Goal: Task Accomplishment & Management: Use online tool/utility

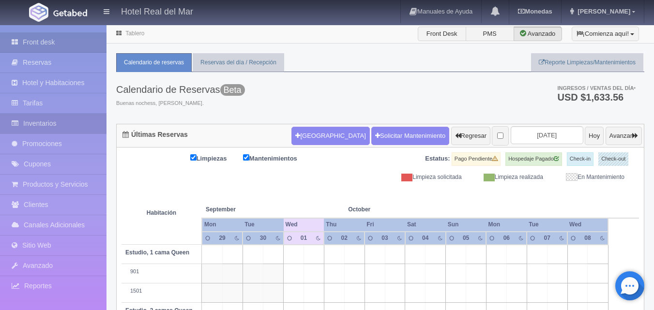
click at [55, 122] on link "Inventarios" at bounding box center [53, 124] width 106 height 20
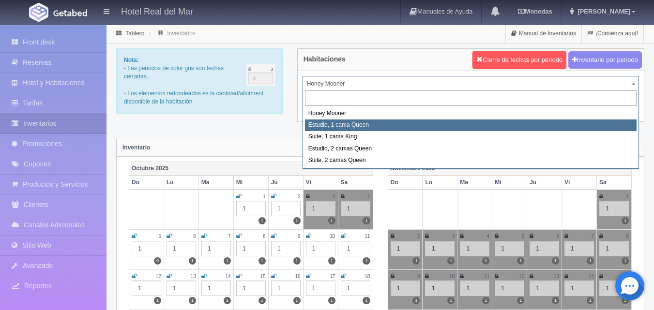
select select "2268"
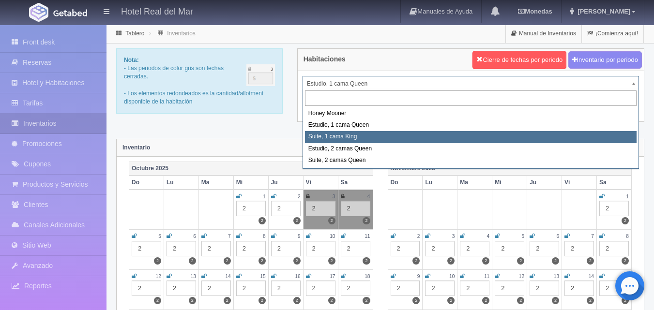
select select "2269"
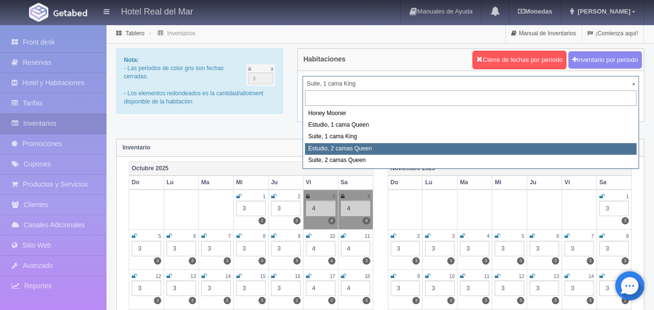
select select "2270"
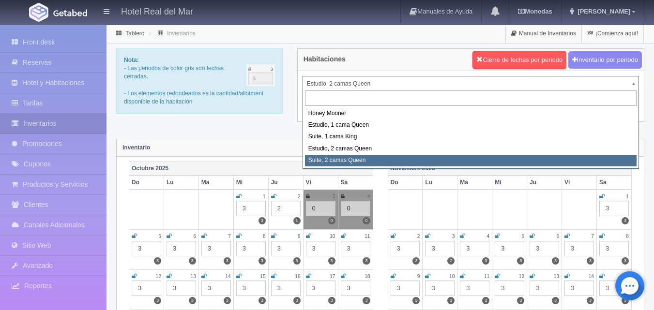
select select "2271"
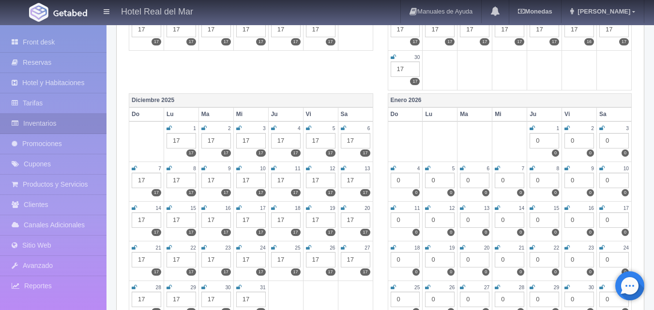
scroll to position [339, 0]
